Goal: Find specific page/section: Find specific page/section

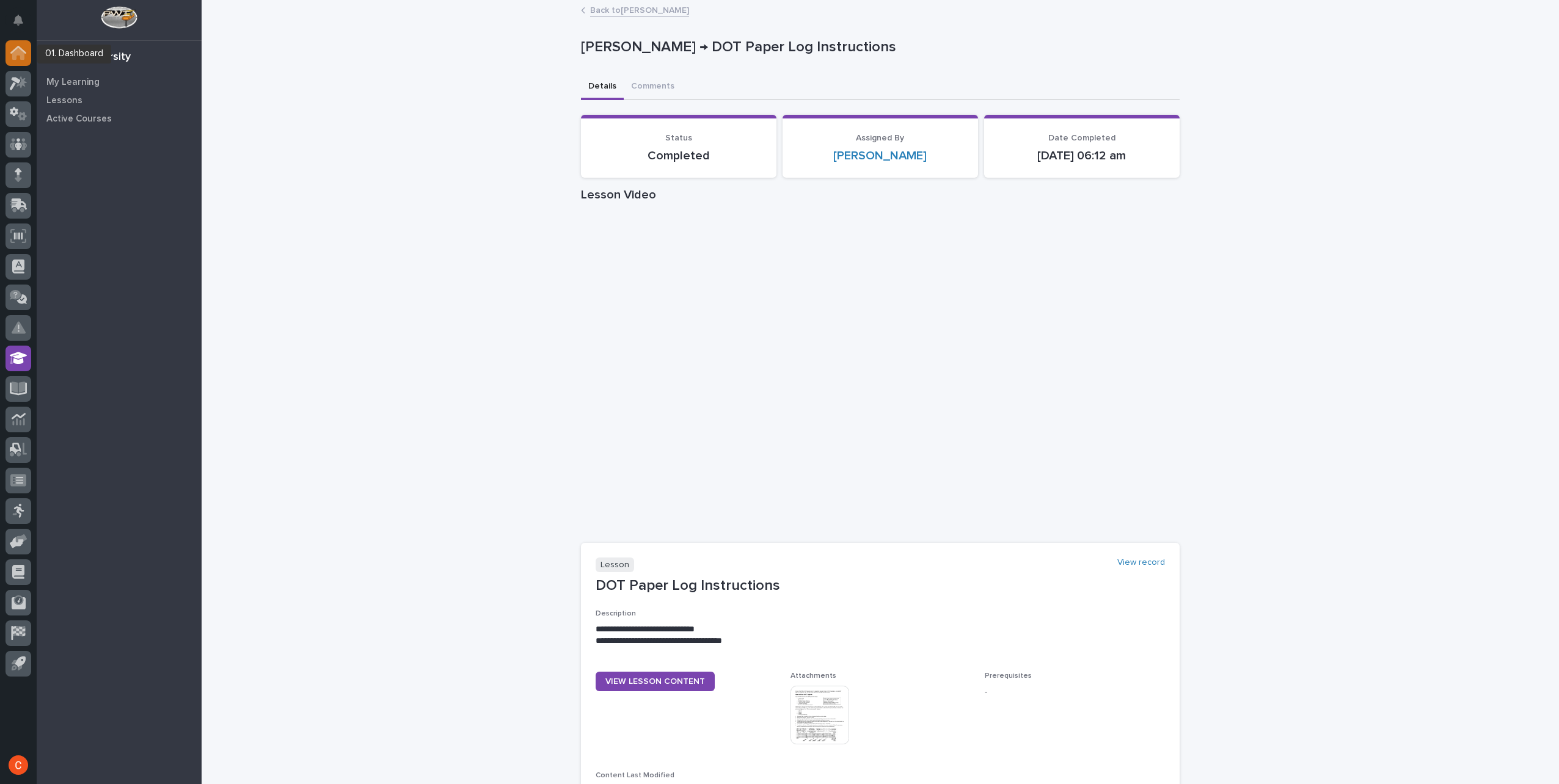
click at [27, 50] on div at bounding box center [18, 53] width 26 height 26
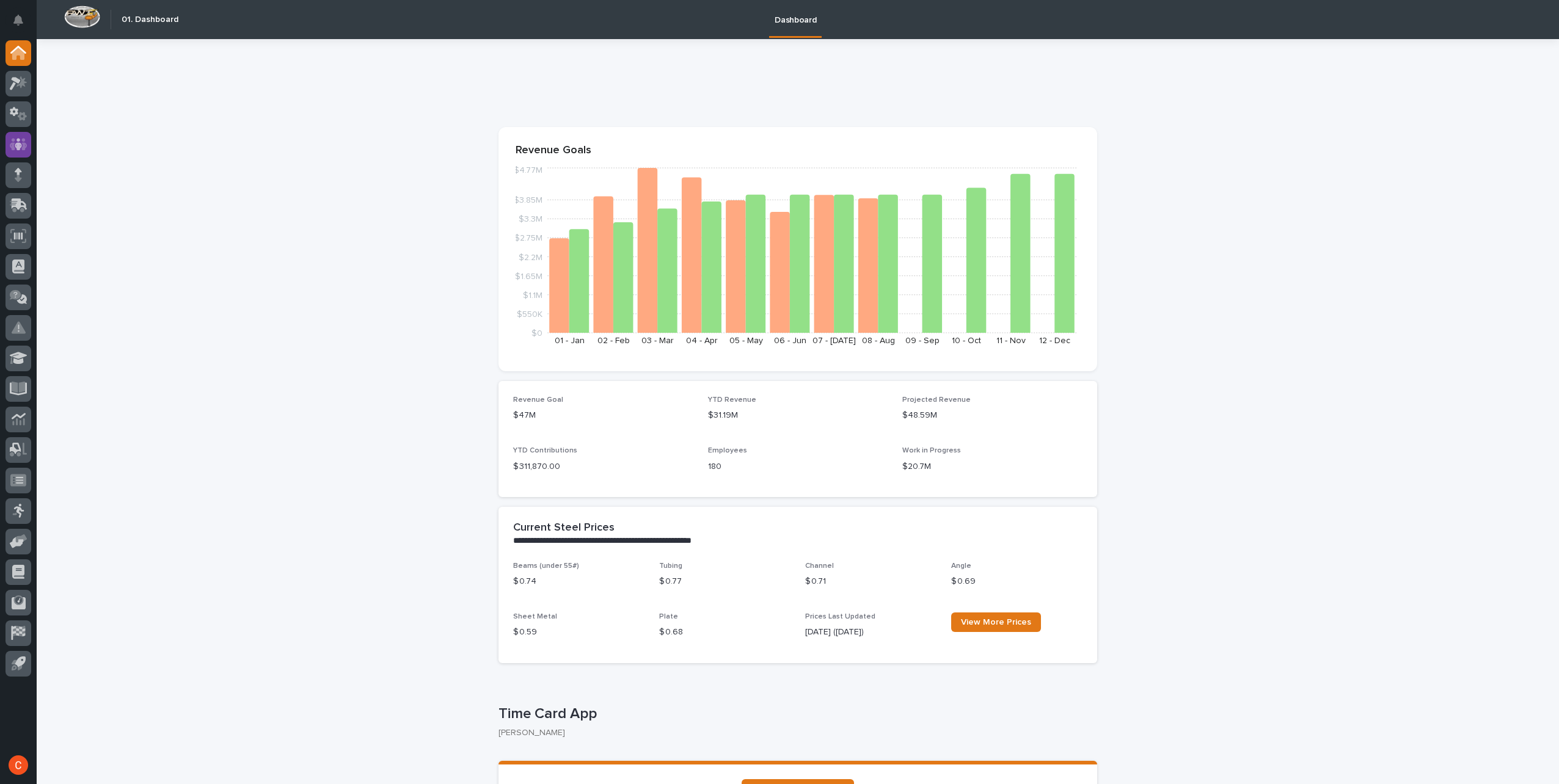
click at [6, 136] on link at bounding box center [18, 145] width 26 height 26
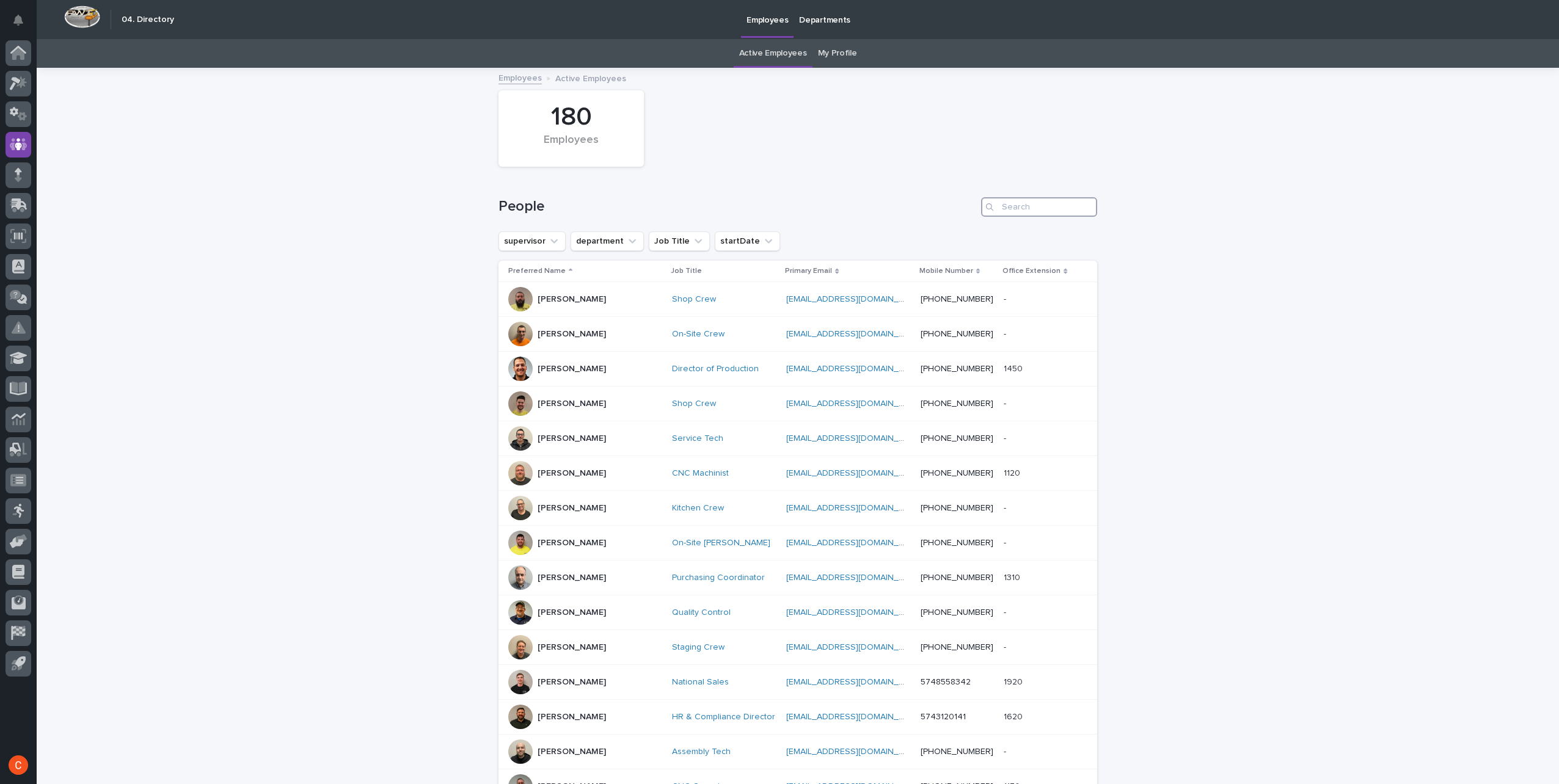
click at [1030, 205] on input "Search" at bounding box center [1039, 207] width 116 height 19
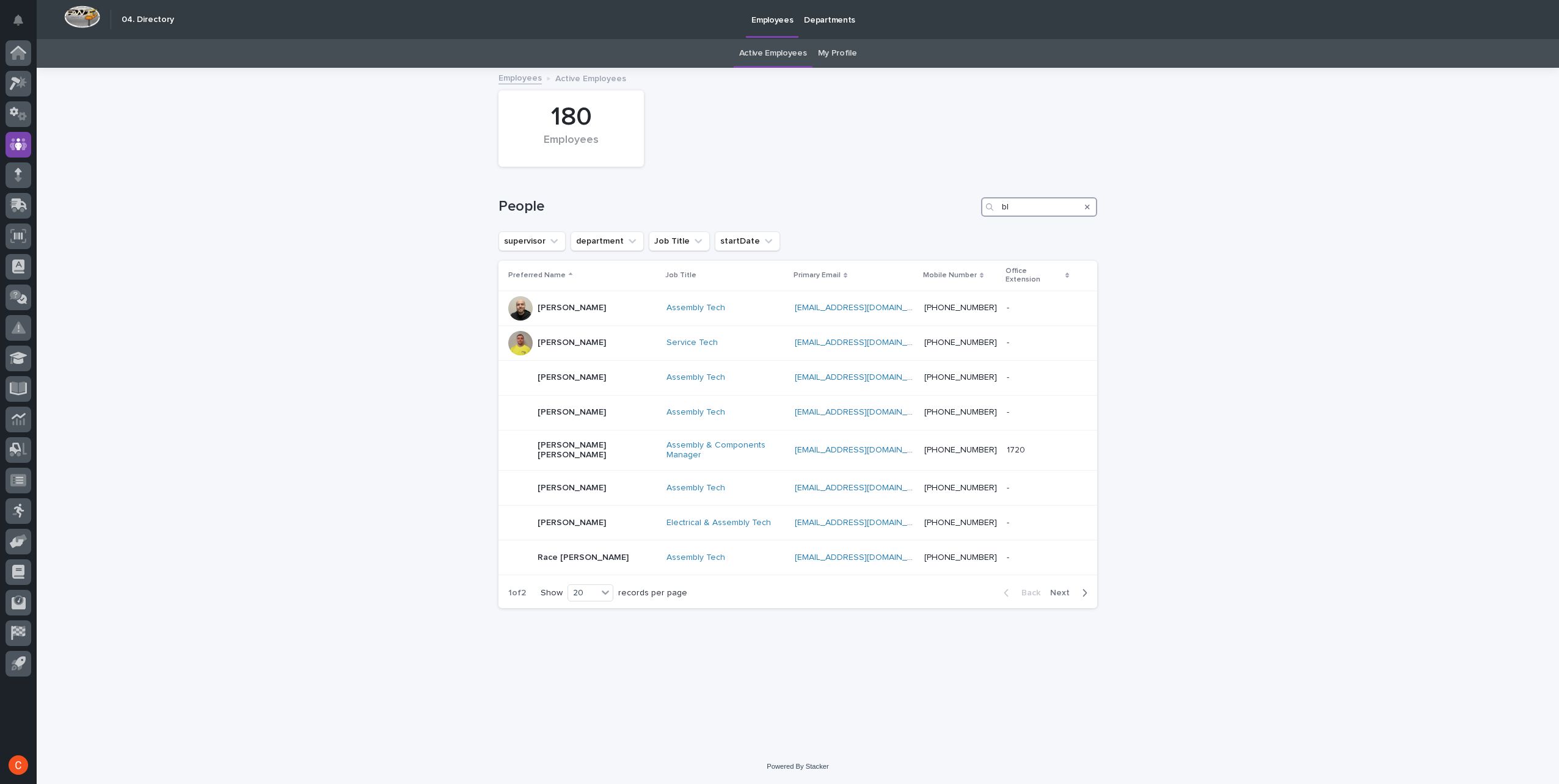
type input "b"
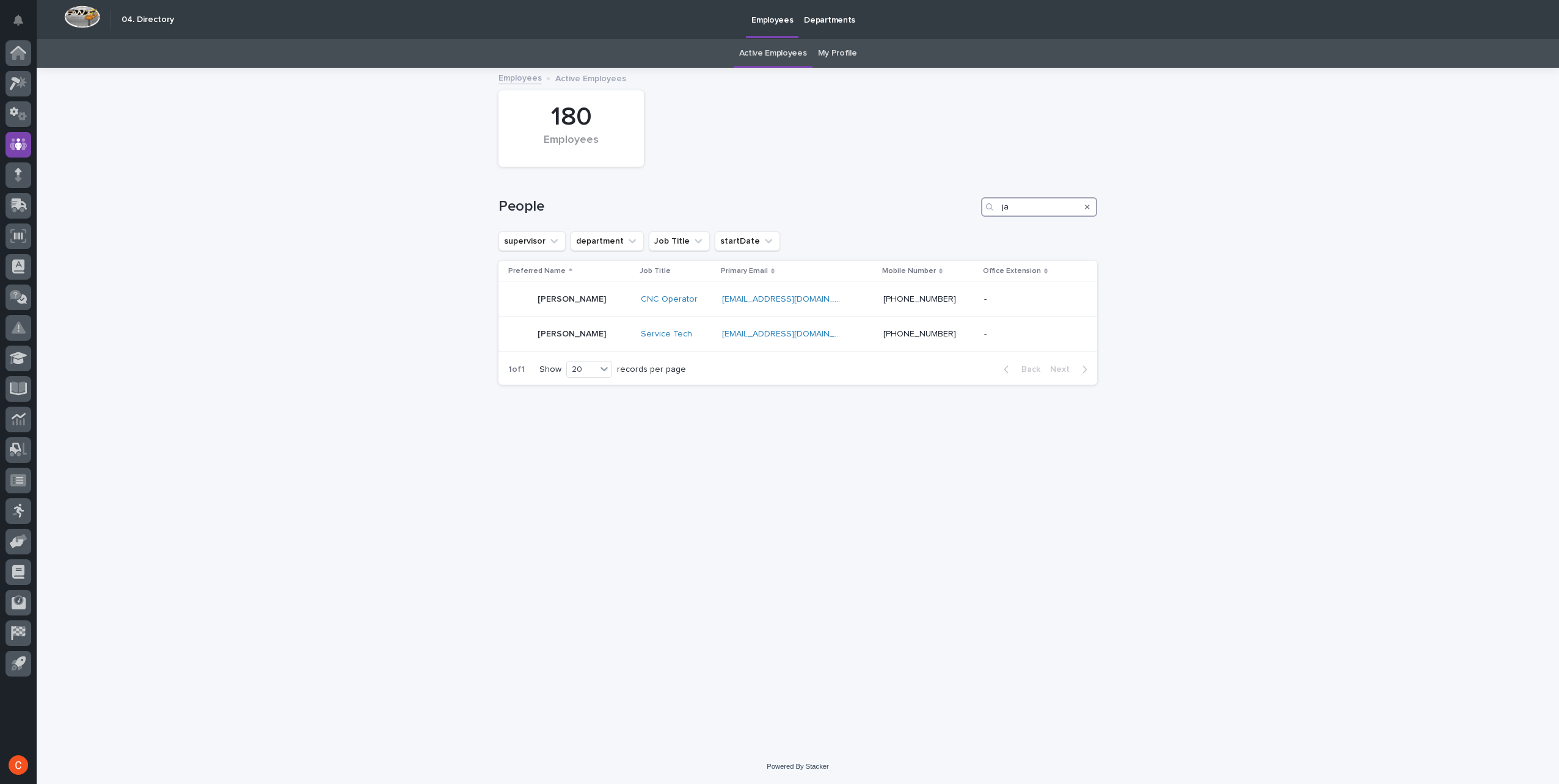
type input "j"
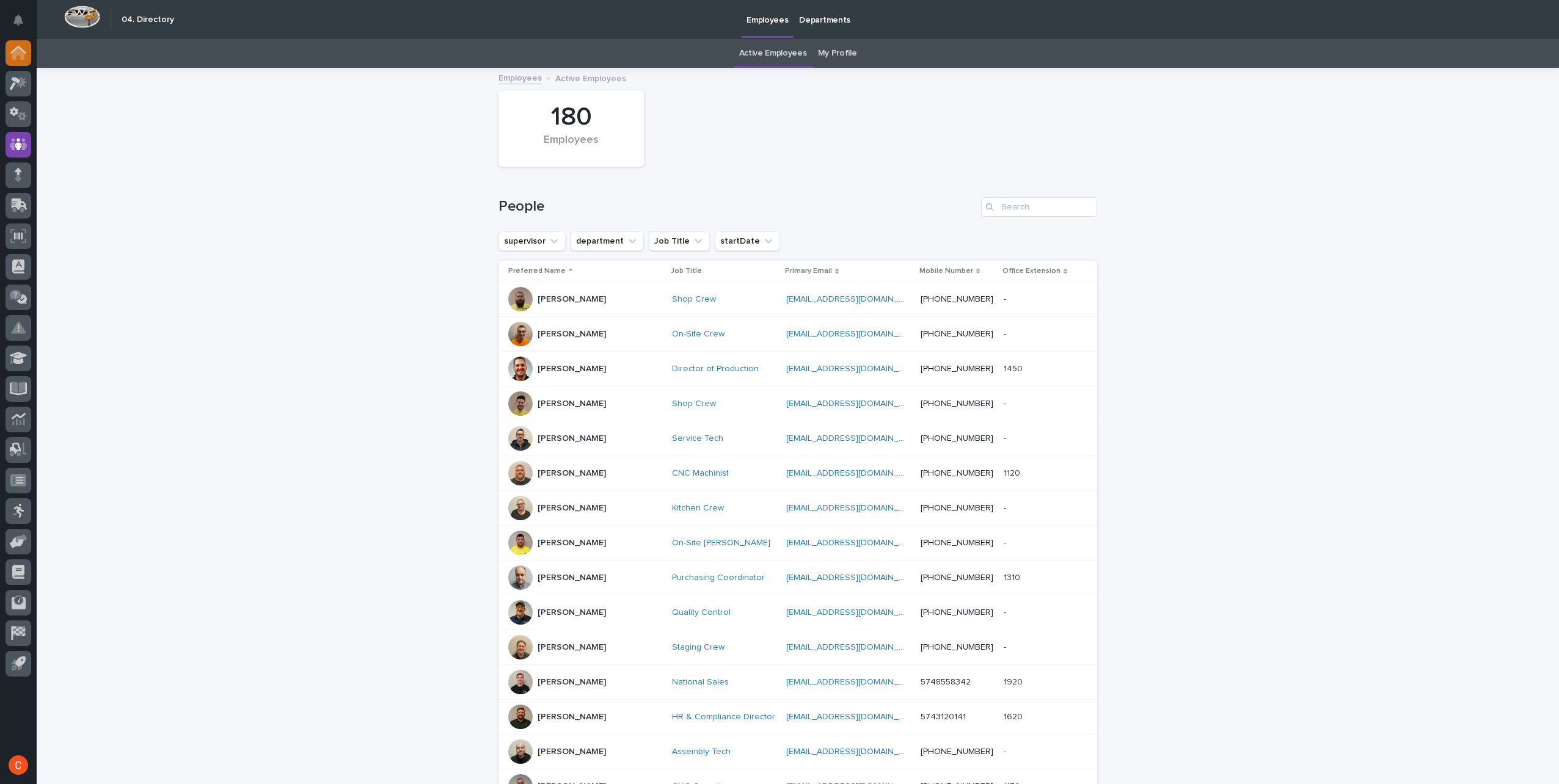
click at [24, 50] on icon at bounding box center [18, 50] width 16 height 8
